Goal: Check status: Check status

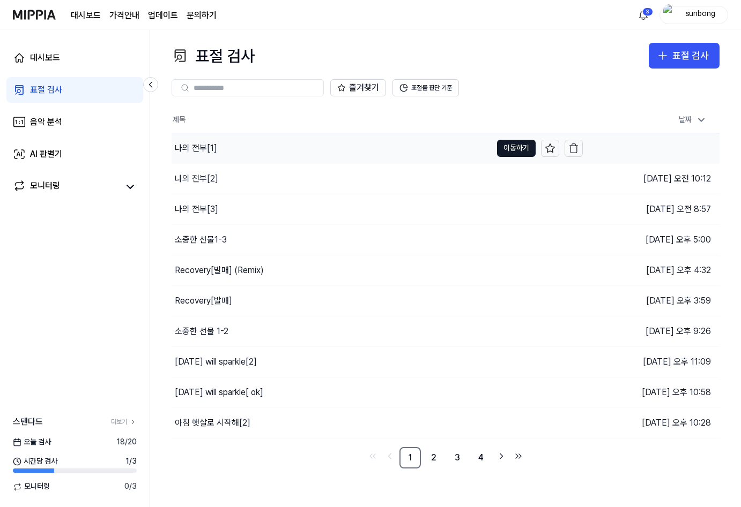
click at [212, 144] on div "나의 전부[1]" at bounding box center [196, 148] width 42 height 13
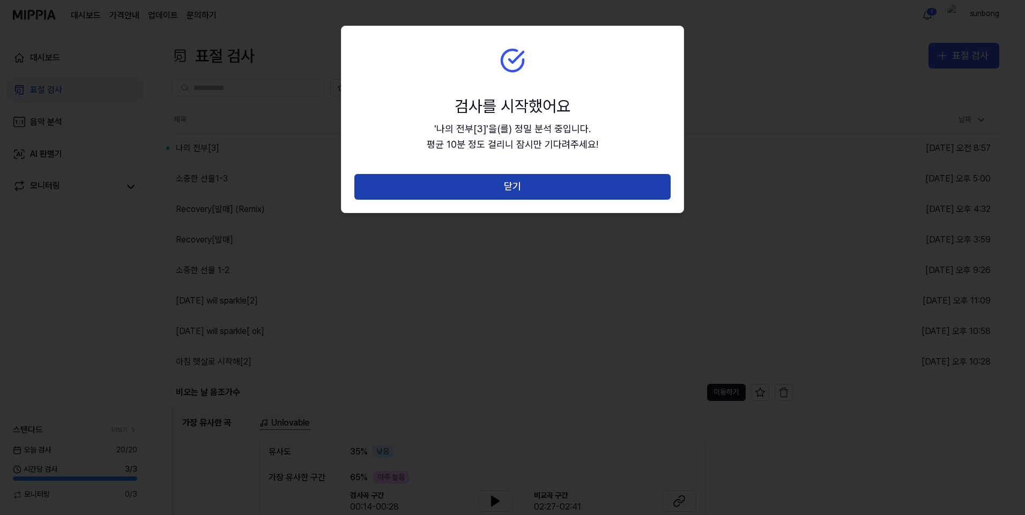
drag, startPoint x: 520, startPoint y: 190, endPoint x: 431, endPoint y: 170, distance: 91.3
click at [520, 189] on button "닫기" at bounding box center [512, 187] width 316 height 26
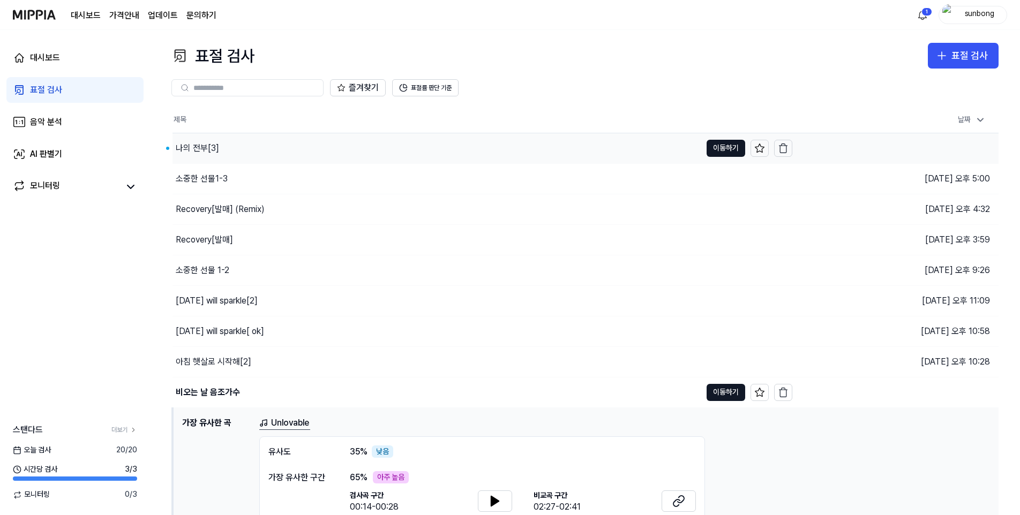
click at [191, 147] on div "나의 전부[3]" at bounding box center [197, 148] width 43 height 13
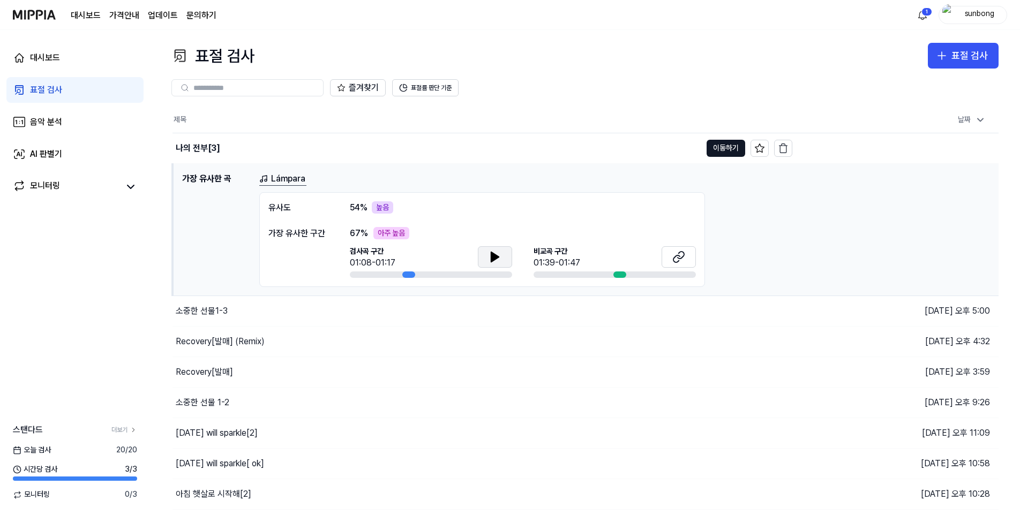
click at [494, 255] on icon at bounding box center [495, 257] width 8 height 10
click at [729, 149] on button "이동하기" at bounding box center [726, 148] width 39 height 17
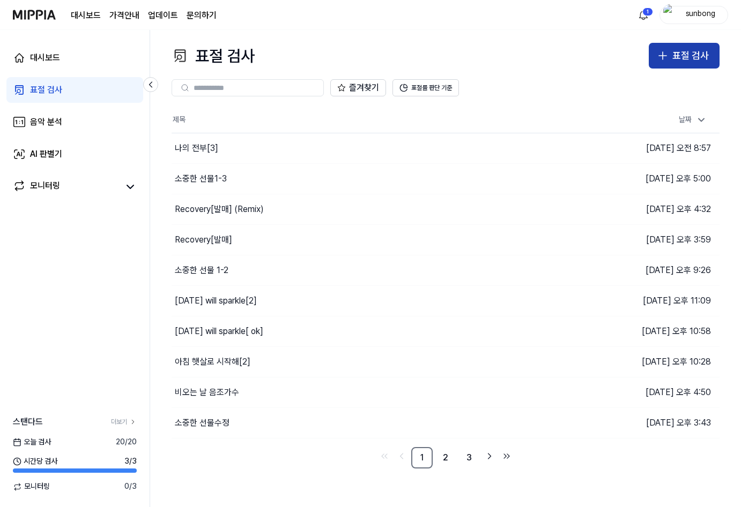
click at [693, 52] on div "표절 검사" at bounding box center [690, 56] width 36 height 16
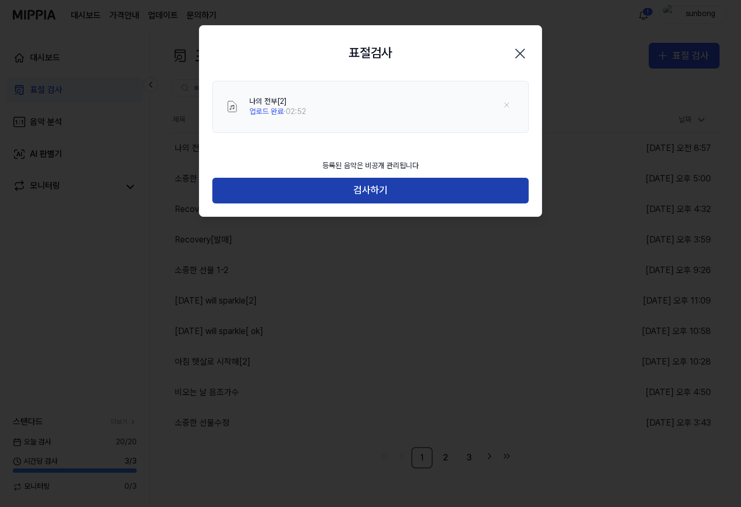
click at [383, 191] on button "검사하기" at bounding box center [370, 191] width 316 height 26
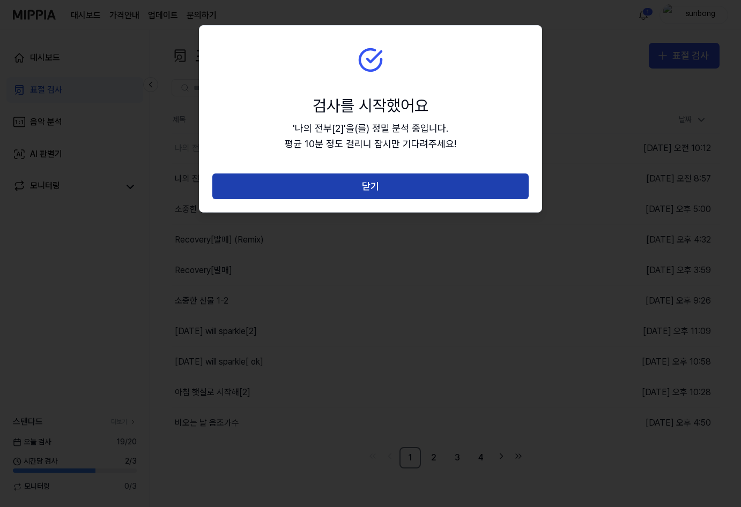
click at [367, 188] on button "닫기" at bounding box center [370, 187] width 316 height 26
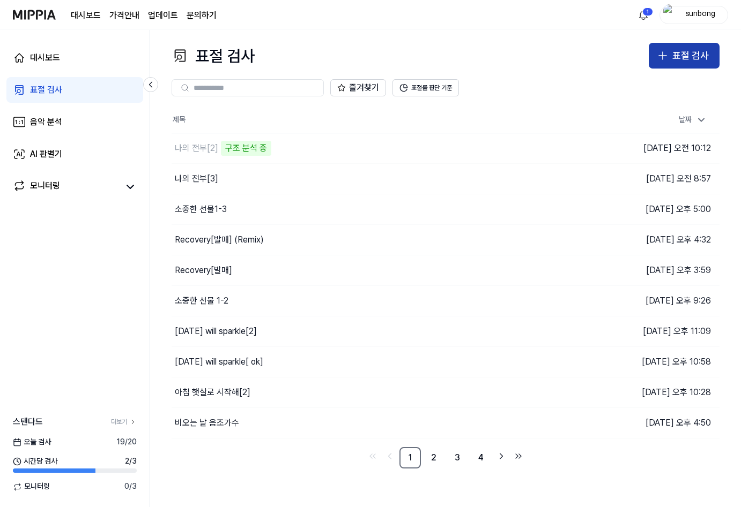
click at [676, 56] on div "표절 검사" at bounding box center [690, 56] width 36 height 16
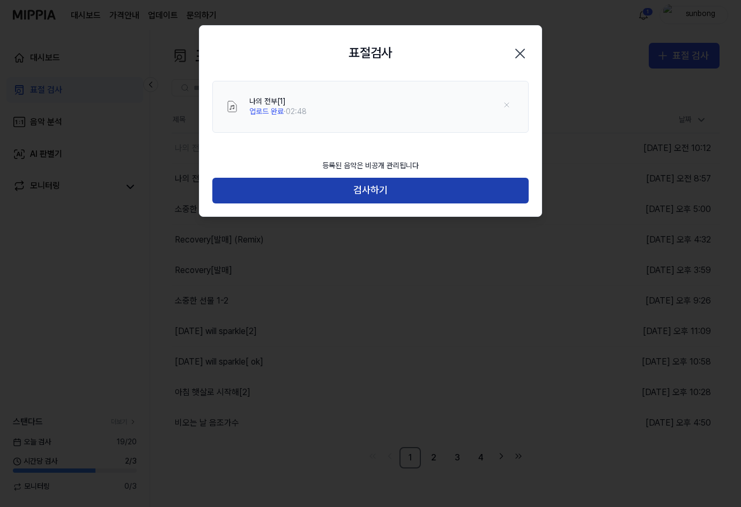
click at [373, 184] on button "검사하기" at bounding box center [370, 191] width 316 height 26
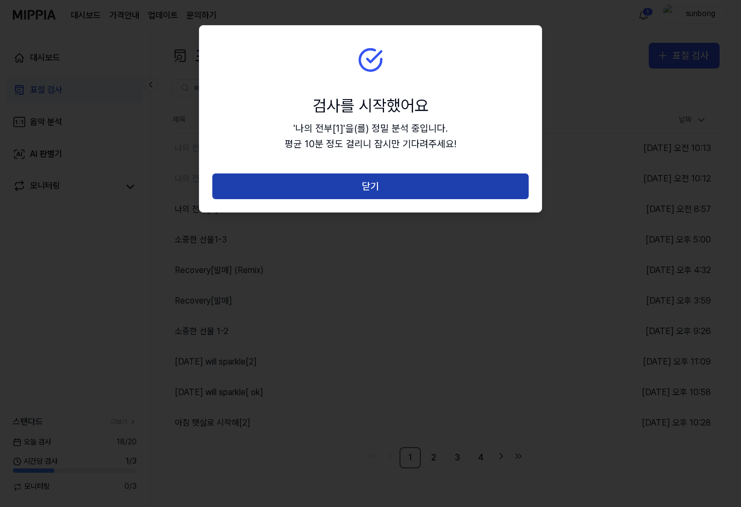
click at [382, 187] on button "닫기" at bounding box center [370, 187] width 316 height 26
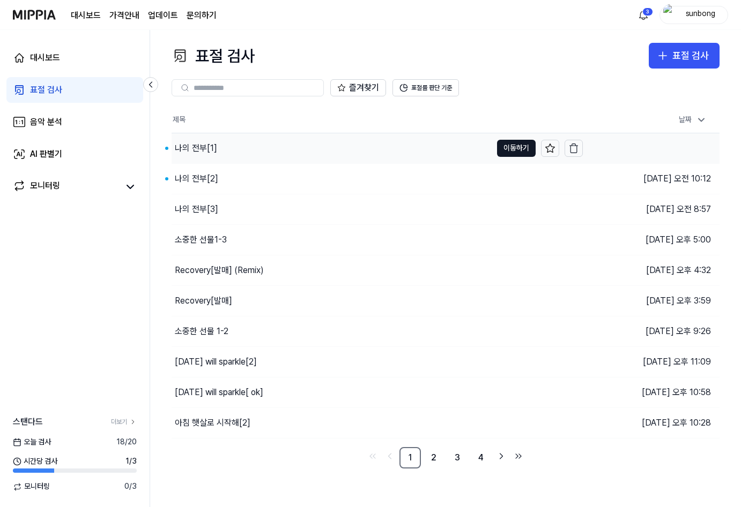
click at [196, 144] on div "나의 전부[1]" at bounding box center [196, 148] width 42 height 13
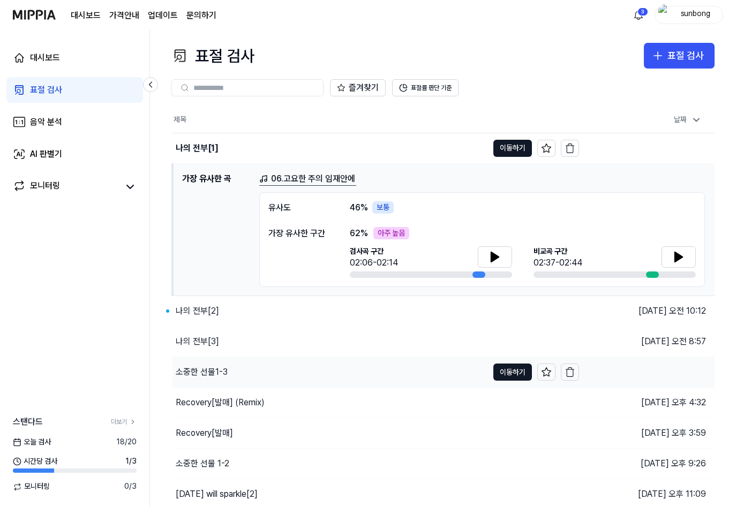
drag, startPoint x: 203, startPoint y: 309, endPoint x: 207, endPoint y: 302, distance: 8.2
click at [203, 309] on div "나의 전부[2]" at bounding box center [197, 311] width 43 height 13
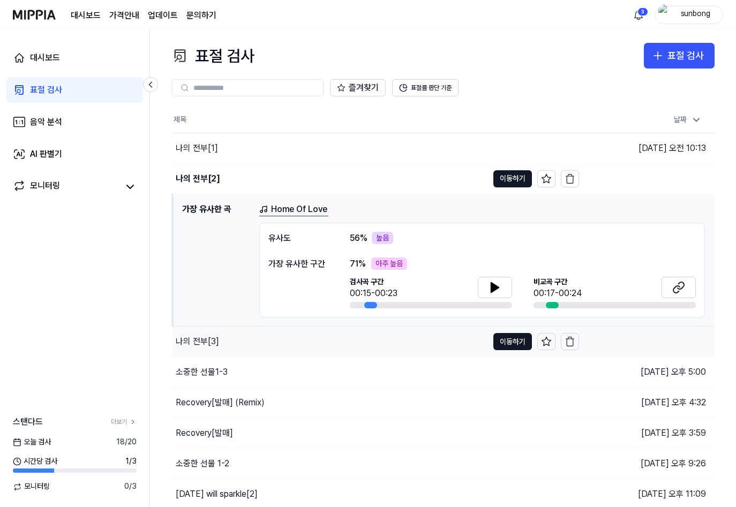
click at [208, 341] on div "나의 전부[3]" at bounding box center [197, 341] width 43 height 13
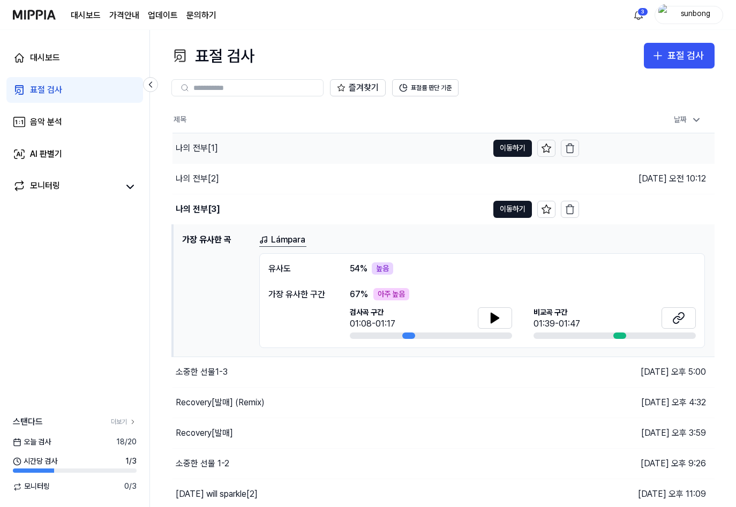
click at [201, 148] on div "나의 전부[1]" at bounding box center [197, 148] width 42 height 13
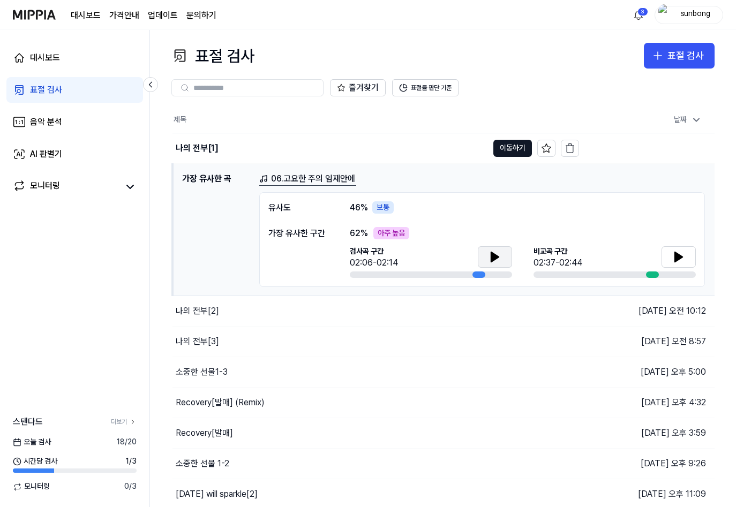
click at [495, 258] on icon at bounding box center [495, 257] width 8 height 10
click at [496, 256] on icon at bounding box center [495, 257] width 8 height 10
click at [514, 147] on button "이동하기" at bounding box center [513, 148] width 39 height 17
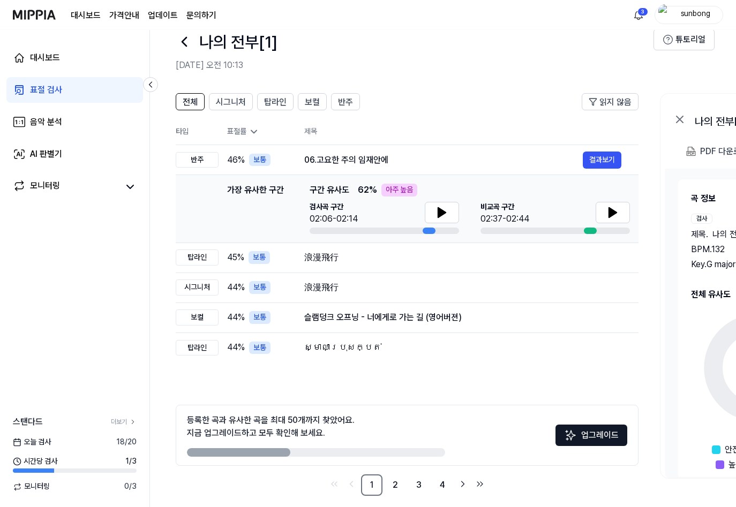
scroll to position [33, 0]
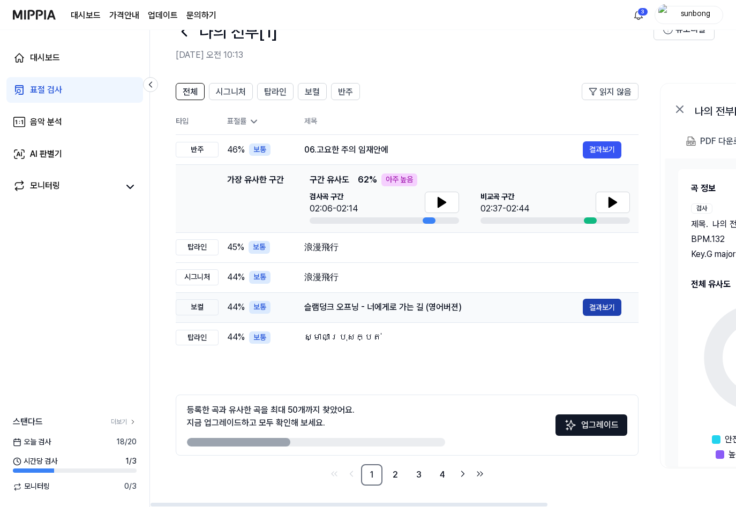
click at [599, 307] on button "결과보기" at bounding box center [602, 307] width 39 height 17
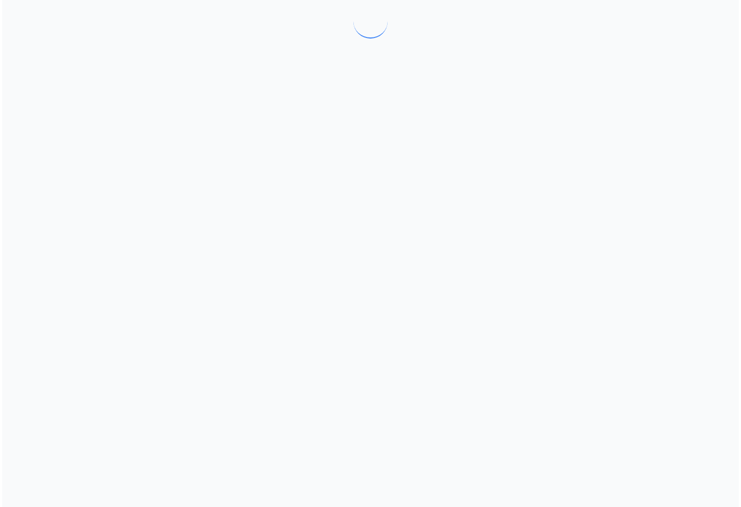
scroll to position [0, 0]
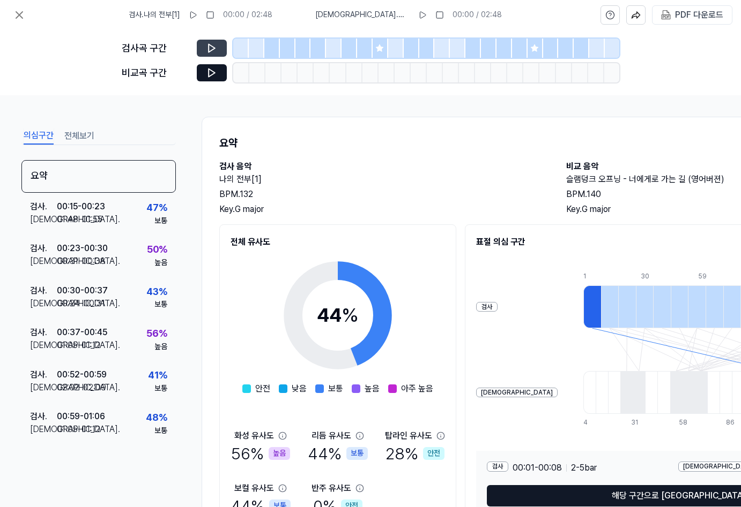
click at [215, 44] on icon at bounding box center [211, 48] width 11 height 11
click at [377, 48] on icon at bounding box center [379, 47] width 7 height 7
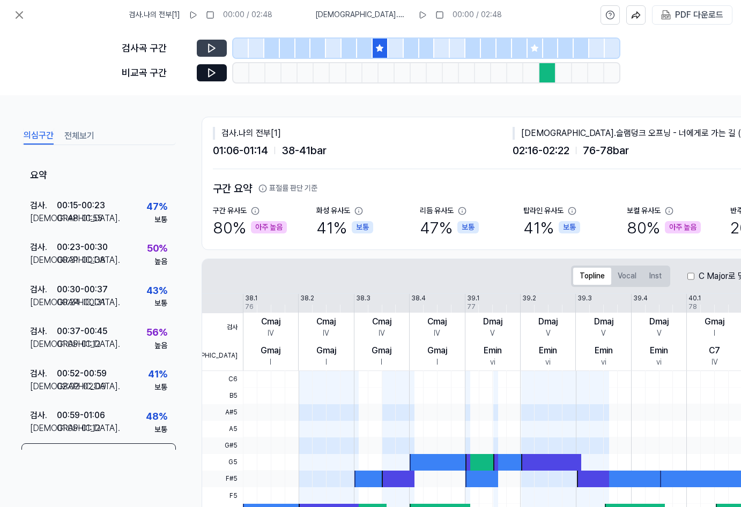
click at [212, 40] on button at bounding box center [212, 48] width 30 height 17
click at [212, 69] on icon at bounding box center [211, 73] width 11 height 11
